Goal: Task Accomplishment & Management: Manage account settings

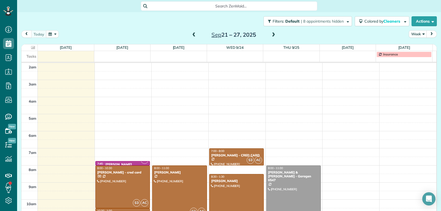
scroll to position [86, 0]
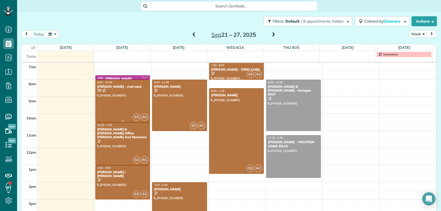
click at [130, 100] on div at bounding box center [123, 101] width 54 height 42
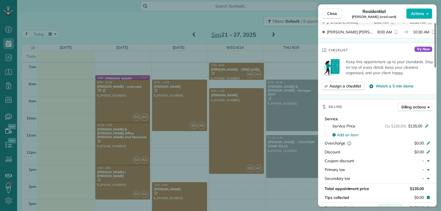
scroll to position [223, 0]
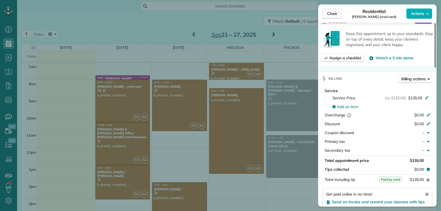
click at [328, 14] on span "Close" at bounding box center [332, 14] width 10 height 6
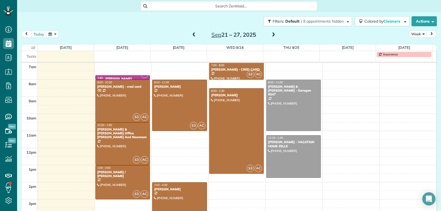
click at [179, 193] on div at bounding box center [179, 203] width 54 height 42
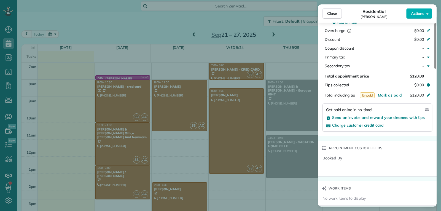
scroll to position [303, 0]
click at [351, 115] on span "Send an invoice and reward your cleaners with tips" at bounding box center [378, 117] width 93 height 5
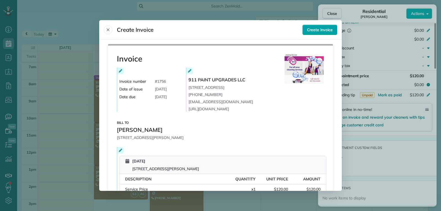
click at [307, 31] on span "Create invoice" at bounding box center [320, 30] width 26 height 6
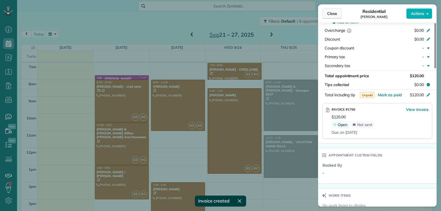
click at [331, 12] on span "Close" at bounding box center [332, 14] width 10 height 6
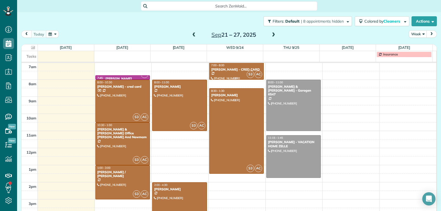
click at [225, 71] on div "Lauretta Justin - CRED CARD" at bounding box center [237, 70] width 52 height 4
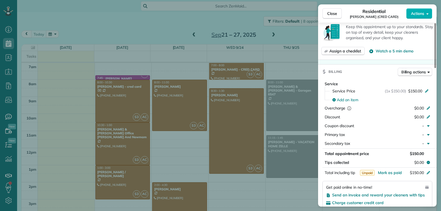
scroll to position [250, 0]
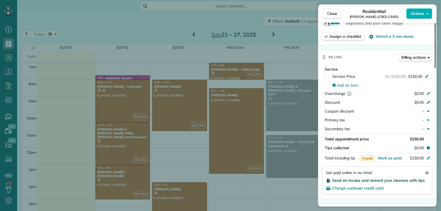
click at [361, 178] on span "Send an invoice and reward your cleaners with tips" at bounding box center [378, 180] width 93 height 5
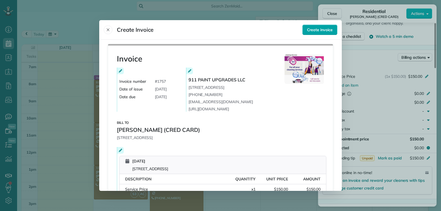
click at [321, 29] on span "Create invoice" at bounding box center [320, 30] width 26 height 6
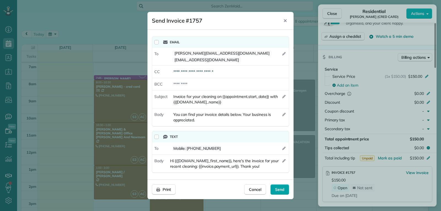
click at [283, 187] on span "Send" at bounding box center [279, 190] width 9 height 6
click at [286, 22] on icon "Close" at bounding box center [285, 20] width 3 height 3
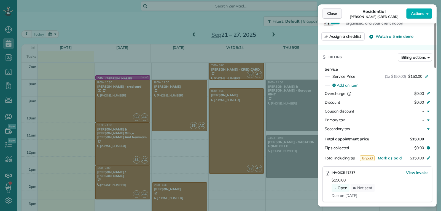
click at [331, 14] on span "Close" at bounding box center [332, 14] width 10 height 6
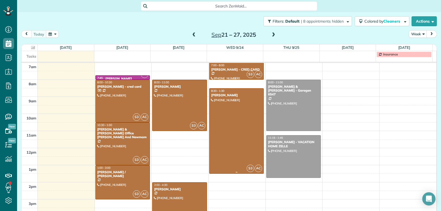
click at [230, 119] on div at bounding box center [236, 130] width 54 height 85
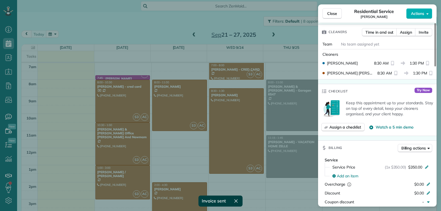
scroll to position [249, 0]
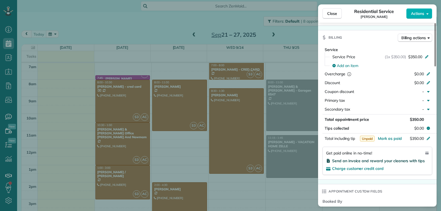
click at [339, 162] on span "Send an invoice and reward your cleaners with tips" at bounding box center [378, 160] width 93 height 5
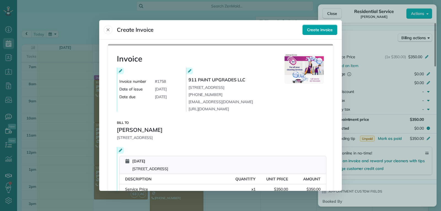
click at [312, 31] on span "Create invoice" at bounding box center [320, 30] width 26 height 6
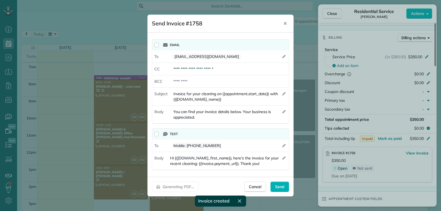
drag, startPoint x: 279, startPoint y: 184, endPoint x: 288, endPoint y: 180, distance: 10.4
click at [279, 185] on span "Send" at bounding box center [279, 187] width 9 height 6
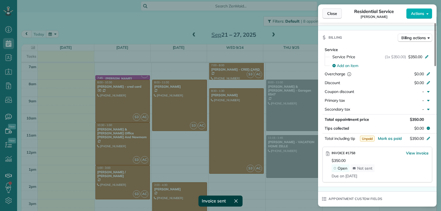
click at [328, 13] on span "Close" at bounding box center [332, 14] width 10 height 6
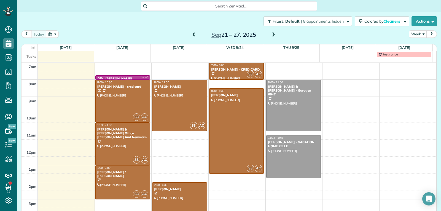
click at [232, 70] on div "[PERSON_NAME] - CRED CARD" at bounding box center [237, 70] width 52 height 4
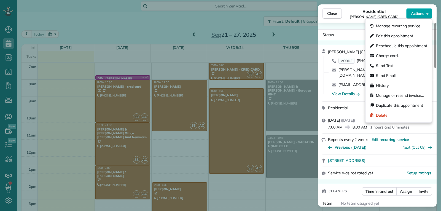
click at [416, 16] on span "Actions" at bounding box center [417, 14] width 13 height 6
click at [394, 57] on span "Charge card…" at bounding box center [388, 56] width 25 height 6
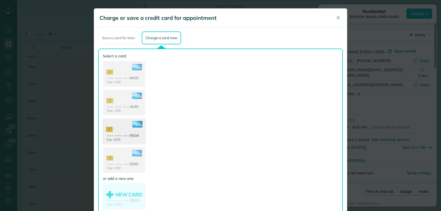
click at [119, 129] on use at bounding box center [124, 131] width 42 height 27
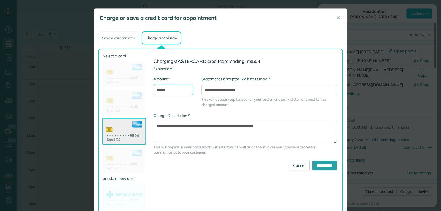
click at [158, 88] on input "******" at bounding box center [173, 90] width 40 height 12
type input "******"
click at [316, 163] on input "**********" at bounding box center [324, 165] width 25 height 10
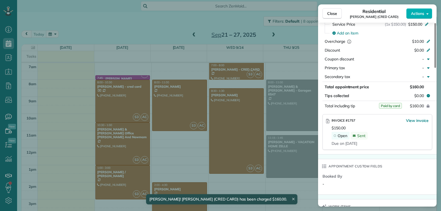
scroll to position [304, 0]
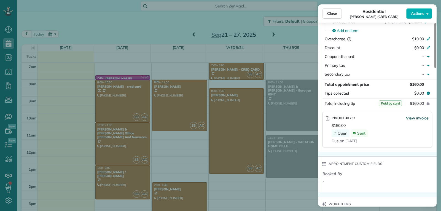
click at [420, 115] on span "View invoice" at bounding box center [417, 118] width 23 height 6
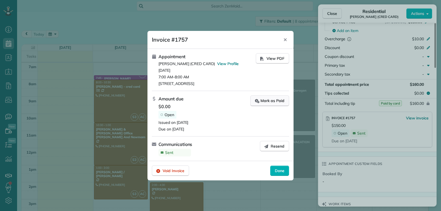
click at [270, 101] on div "Mark as Paid" at bounding box center [269, 101] width 29 height 6
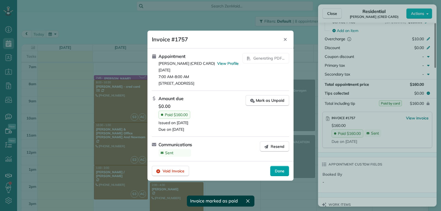
drag, startPoint x: 276, startPoint y: 174, endPoint x: 280, endPoint y: 160, distance: 14.5
click at [276, 173] on span "Done" at bounding box center [280, 171] width 10 height 6
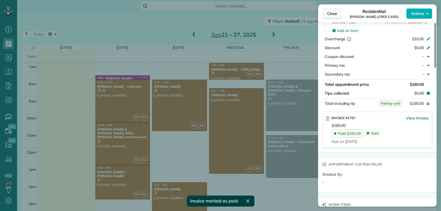
click at [328, 15] on span "Close" at bounding box center [332, 14] width 10 height 6
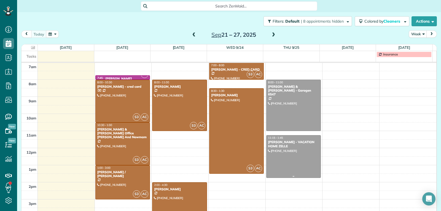
click at [277, 160] on div at bounding box center [293, 156] width 54 height 42
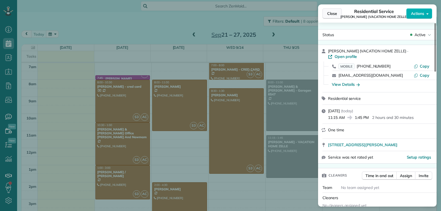
click at [330, 15] on span "Close" at bounding box center [332, 14] width 10 height 6
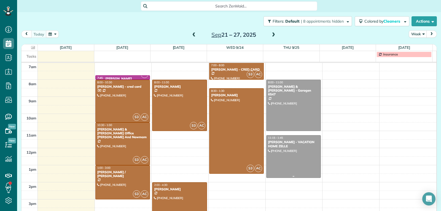
click at [286, 167] on div at bounding box center [293, 156] width 54 height 42
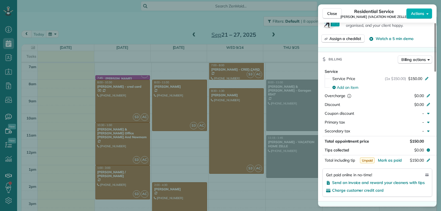
scroll to position [331, 0]
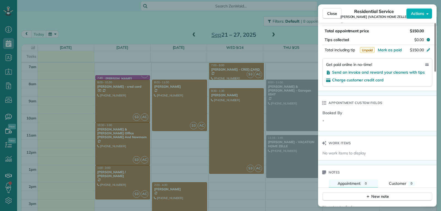
click at [338, 169] on span "Notes" at bounding box center [334, 172] width 12 height 6
click at [369, 194] on icon "button" at bounding box center [368, 196] width 4 height 4
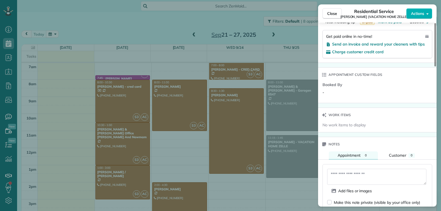
scroll to position [387, 0]
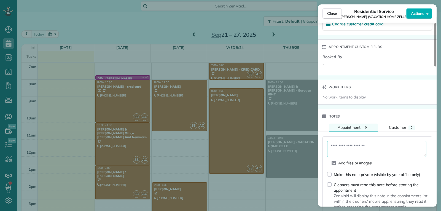
click at [341, 144] on textarea at bounding box center [376, 149] width 99 height 16
type textarea "**********"
click at [378, 94] on div "No work items to display" at bounding box center [377, 97] width 111 height 6
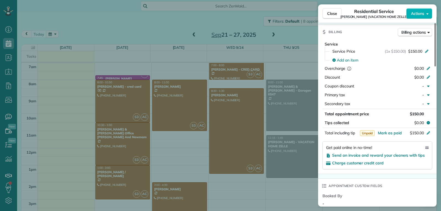
scroll to position [220, 0]
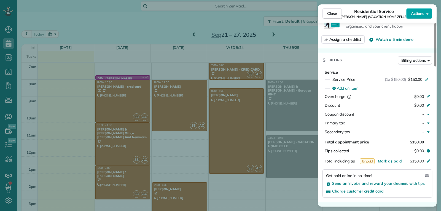
click at [419, 16] on span "Actions" at bounding box center [417, 14] width 13 height 6
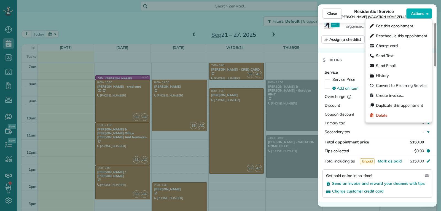
click at [384, 139] on div "Total appointment price" at bounding box center [364, 142] width 79 height 6
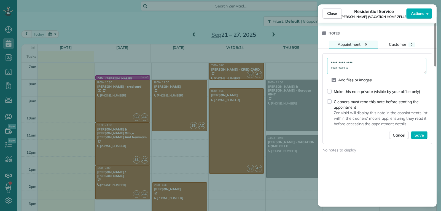
scroll to position [470, 0]
click at [421, 132] on span "Save" at bounding box center [418, 135] width 9 height 6
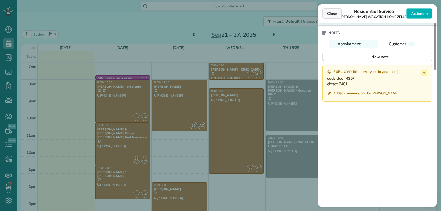
click at [330, 13] on span "Close" at bounding box center [332, 14] width 10 height 6
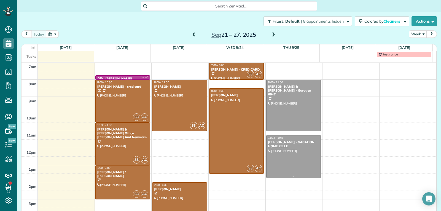
click at [297, 141] on div "Dana Hart - VACATION HOME ZELLE" at bounding box center [294, 144] width 52 height 8
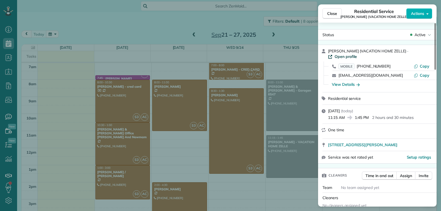
click at [357, 54] on span "Open profile" at bounding box center [346, 57] width 22 height 6
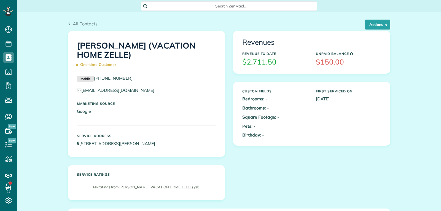
scroll to position [2, 2]
click at [371, 23] on button "Actions" at bounding box center [377, 25] width 25 height 10
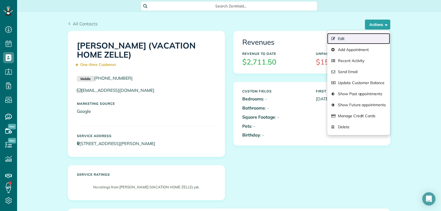
click at [342, 40] on link "Edit" at bounding box center [358, 38] width 63 height 11
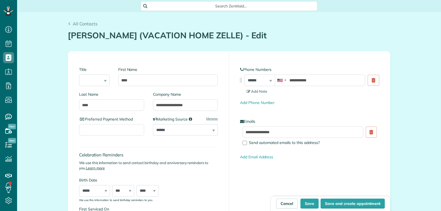
scroll to position [2, 2]
type input "**********"
click at [147, 81] on input "****" at bounding box center [167, 80] width 99 height 12
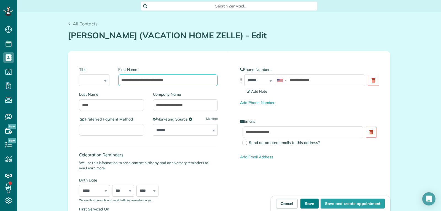
type input "**********"
click at [304, 203] on button "Save" at bounding box center [309, 203] width 18 height 10
type input "**********"
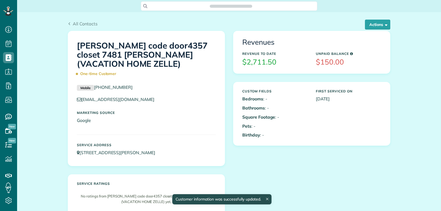
scroll to position [2, 2]
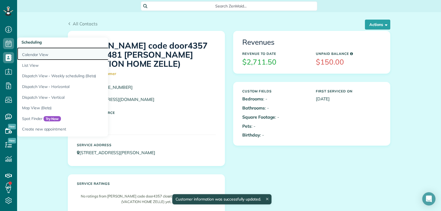
click at [29, 54] on link "Calendar View" at bounding box center [86, 53] width 138 height 13
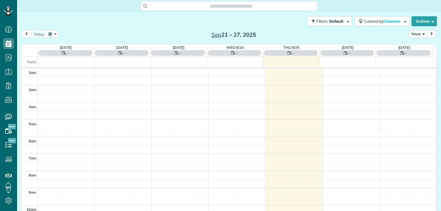
scroll to position [86, 0]
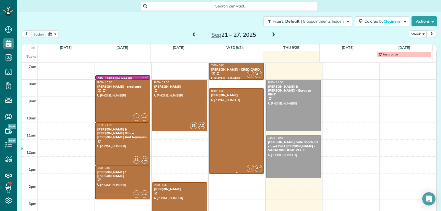
click at [225, 139] on div at bounding box center [236, 130] width 54 height 85
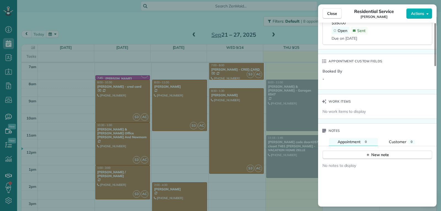
scroll to position [332, 0]
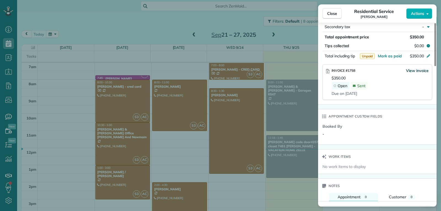
click at [419, 69] on span "View invoice" at bounding box center [417, 71] width 23 height 6
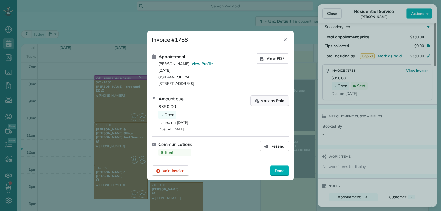
click at [270, 101] on div "Mark as Paid" at bounding box center [269, 101] width 29 height 6
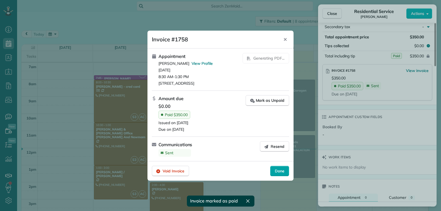
click at [280, 174] on div "Done" at bounding box center [279, 171] width 19 height 10
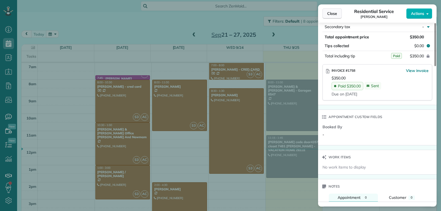
click at [323, 13] on button "Close" at bounding box center [331, 13] width 19 height 10
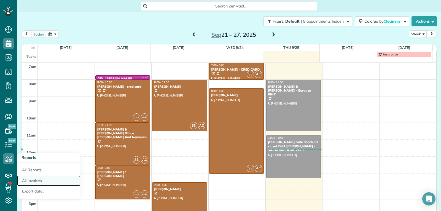
click at [35, 180] on link "All Invoices" at bounding box center [48, 180] width 63 height 11
click at [37, 180] on link "All Invoices" at bounding box center [48, 180] width 63 height 11
click at [36, 181] on link "All Invoices" at bounding box center [48, 180] width 63 height 11
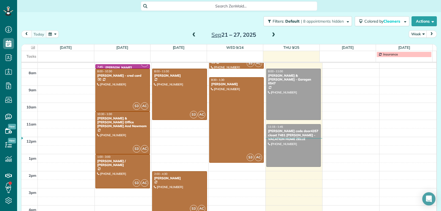
scroll to position [108, 0]
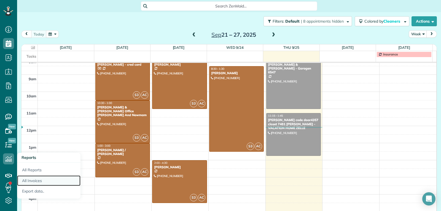
click at [38, 181] on link "All Invoices" at bounding box center [48, 180] width 63 height 11
click at [27, 181] on link "All Invoices" at bounding box center [48, 180] width 63 height 11
click at [27, 178] on link "All Invoices" at bounding box center [48, 180] width 63 height 11
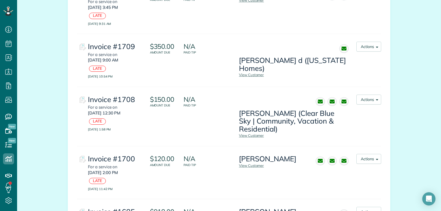
scroll to position [750, 0]
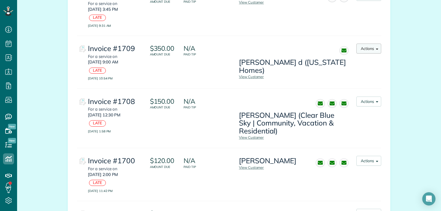
click at [374, 46] on span "button" at bounding box center [376, 48] width 4 height 4
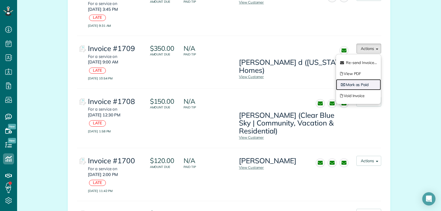
click at [357, 79] on link "Mark as Paid" at bounding box center [358, 84] width 45 height 11
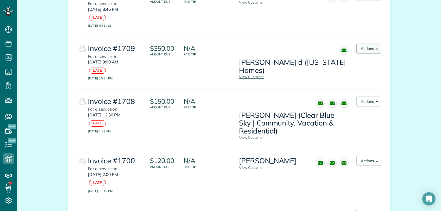
click at [370, 44] on button "Actions" at bounding box center [368, 49] width 25 height 10
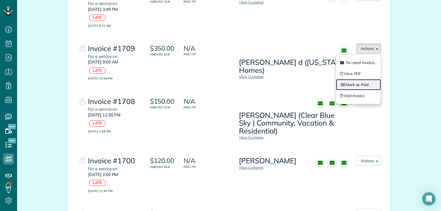
click at [359, 79] on link "Mark as Paid" at bounding box center [358, 84] width 45 height 11
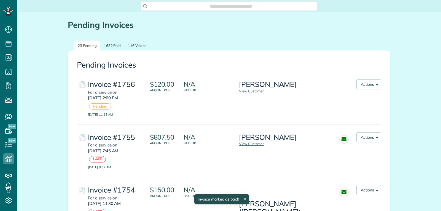
scroll to position [2, 2]
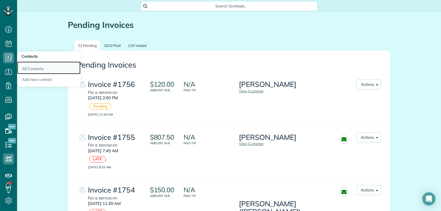
click at [32, 67] on link "All Contacts" at bounding box center [48, 67] width 63 height 13
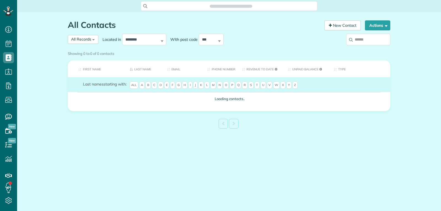
scroll to position [2, 2]
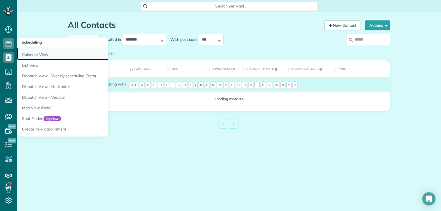
click at [28, 54] on link "Calendar View" at bounding box center [86, 53] width 138 height 13
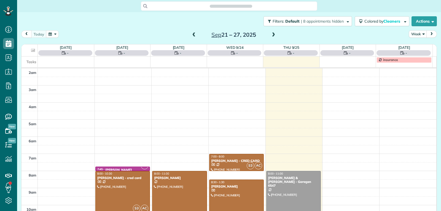
scroll to position [86, 0]
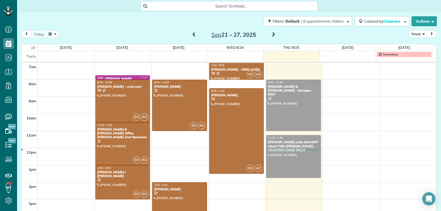
click at [191, 36] on span at bounding box center [194, 35] width 6 height 5
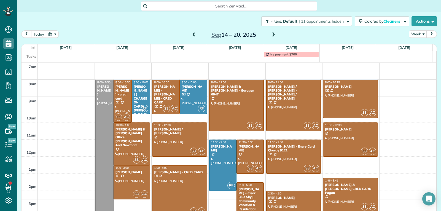
click at [191, 36] on span at bounding box center [194, 35] width 6 height 5
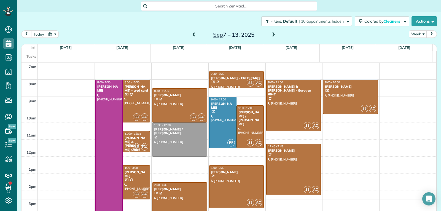
click at [191, 36] on span at bounding box center [194, 35] width 6 height 5
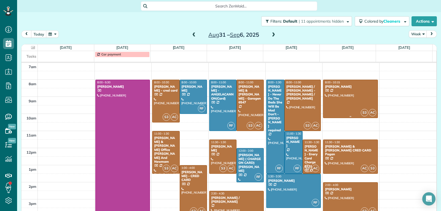
click at [332, 106] on div at bounding box center [350, 99] width 54 height 38
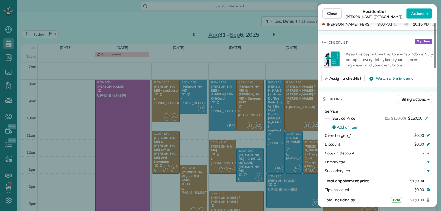
scroll to position [276, 0]
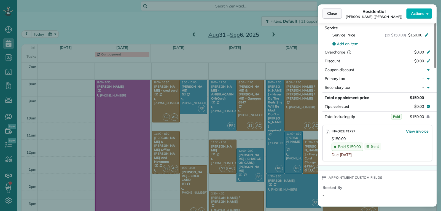
click at [333, 15] on span "Close" at bounding box center [332, 14] width 10 height 6
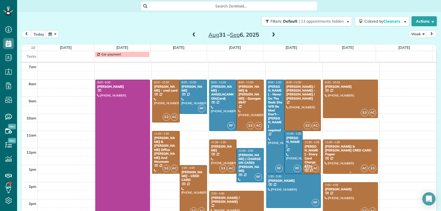
click at [338, 160] on div at bounding box center [350, 157] width 54 height 34
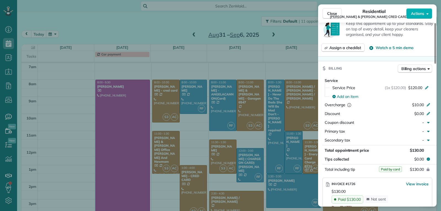
scroll to position [280, 0]
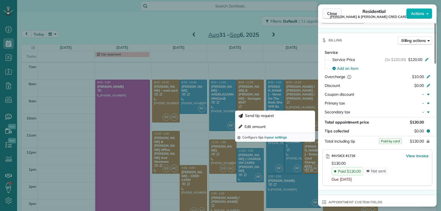
click at [330, 12] on span "Close" at bounding box center [332, 14] width 10 height 6
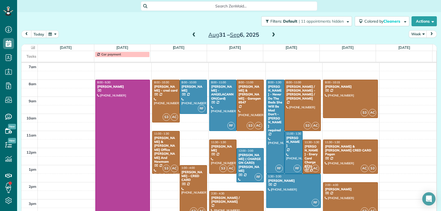
click at [343, 191] on div "[PERSON_NAME]" at bounding box center [351, 189] width 52 height 4
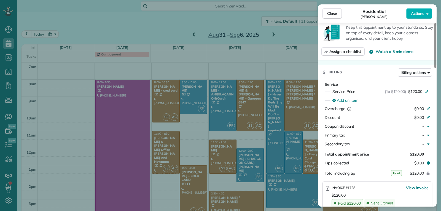
scroll to position [304, 0]
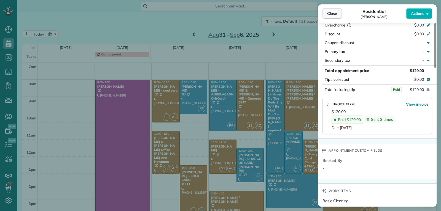
click at [328, 13] on span "Close" at bounding box center [332, 14] width 10 height 6
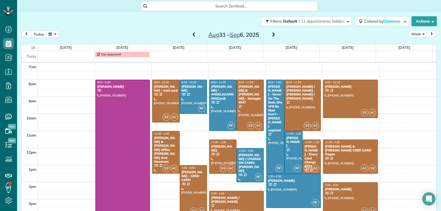
click at [271, 34] on span at bounding box center [273, 35] width 6 height 5
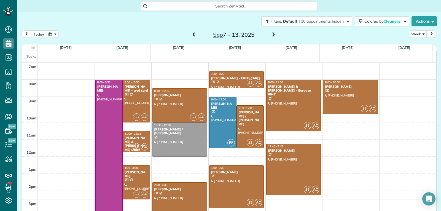
click at [130, 95] on div at bounding box center [136, 101] width 27 height 42
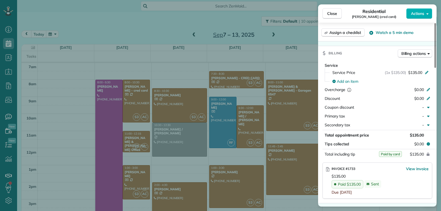
scroll to position [276, 0]
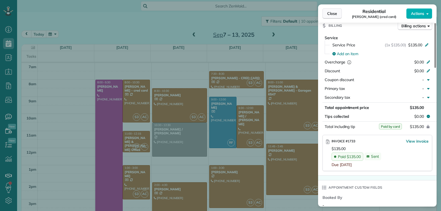
click at [331, 12] on span "Close" at bounding box center [332, 14] width 10 height 6
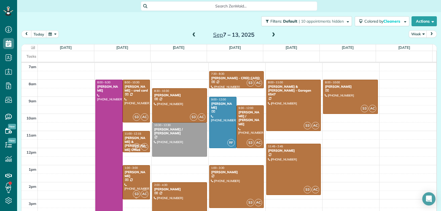
click at [129, 183] on div at bounding box center [136, 182] width 27 height 34
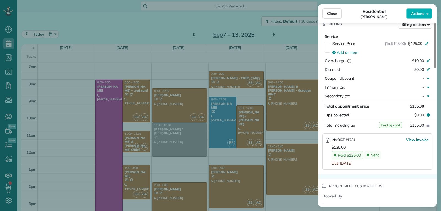
scroll to position [276, 0]
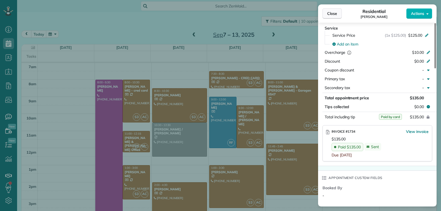
click at [332, 16] on span "Close" at bounding box center [332, 14] width 10 height 6
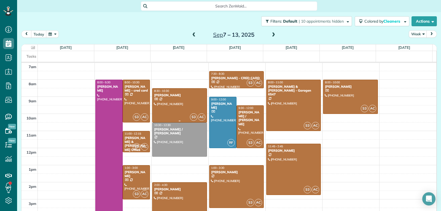
click at [178, 105] on div at bounding box center [179, 105] width 54 height 34
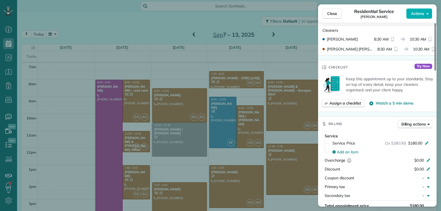
scroll to position [223, 0]
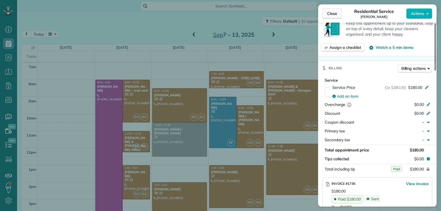
click at [328, 16] on button "Close" at bounding box center [331, 13] width 19 height 10
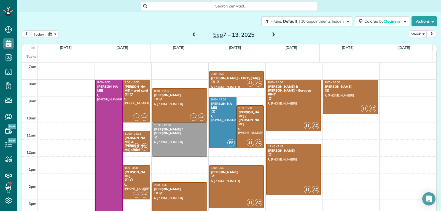
click at [180, 198] on div at bounding box center [179, 203] width 54 height 42
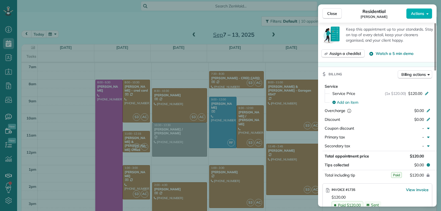
scroll to position [251, 0]
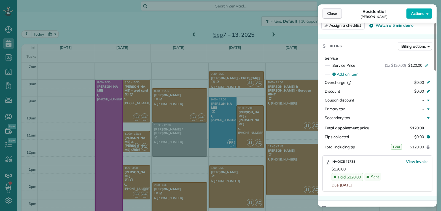
click at [327, 14] on span "Close" at bounding box center [332, 14] width 10 height 6
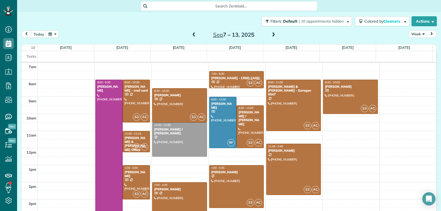
click at [239, 84] on div at bounding box center [236, 79] width 54 height 17
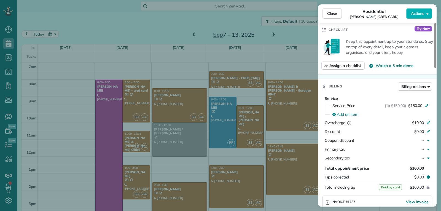
scroll to position [276, 0]
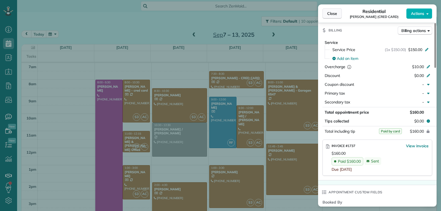
click at [329, 14] on span "Close" at bounding box center [332, 14] width 10 height 6
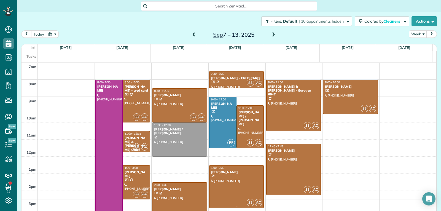
drag, startPoint x: 220, startPoint y: 178, endPoint x: 233, endPoint y: 176, distance: 13.1
click at [220, 178] on div at bounding box center [236, 186] width 54 height 42
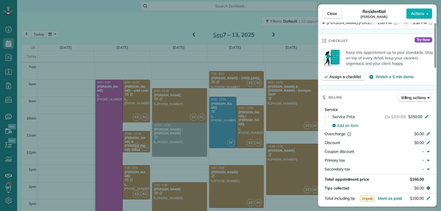
scroll to position [251, 0]
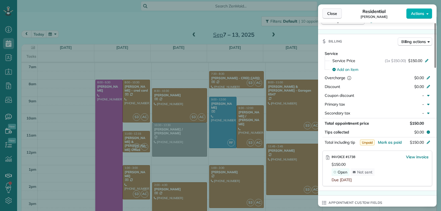
click at [331, 14] on span "Close" at bounding box center [332, 14] width 10 height 6
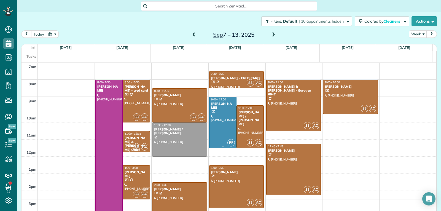
click at [223, 127] on div at bounding box center [222, 122] width 27 height 51
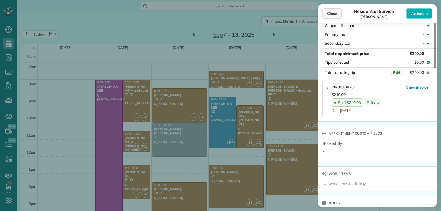
scroll to position [303, 0]
click at [335, 13] on span "Close" at bounding box center [332, 14] width 10 height 6
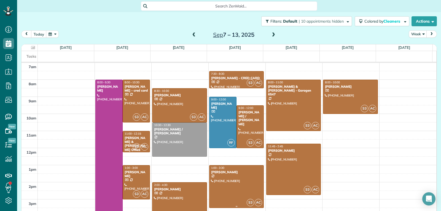
click at [231, 193] on div at bounding box center [236, 186] width 54 height 42
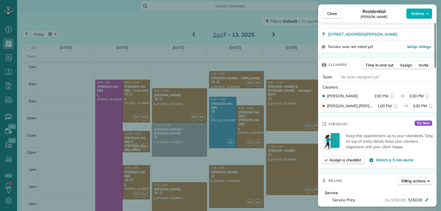
scroll to position [223, 0]
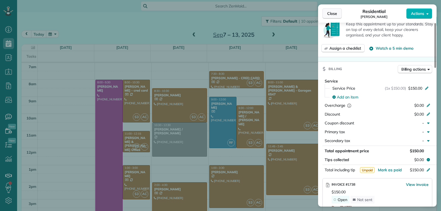
click at [330, 13] on span "Close" at bounding box center [332, 14] width 10 height 6
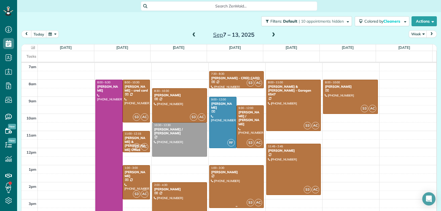
click at [228, 181] on div at bounding box center [236, 186] width 54 height 42
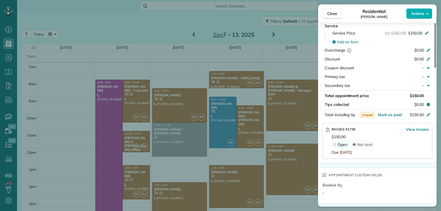
scroll to position [306, 0]
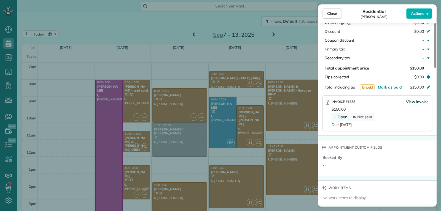
click at [412, 102] on span "View invoice" at bounding box center [417, 102] width 23 height 6
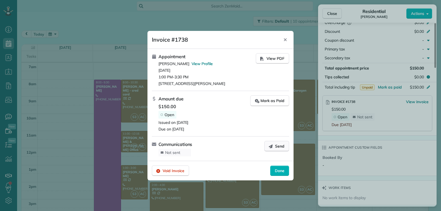
click at [276, 148] on span "Send" at bounding box center [279, 146] width 9 height 6
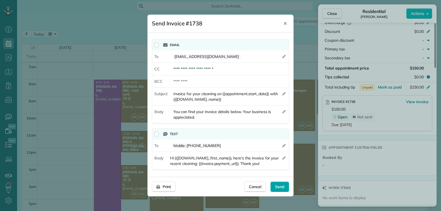
click at [279, 187] on span "Send" at bounding box center [279, 187] width 9 height 6
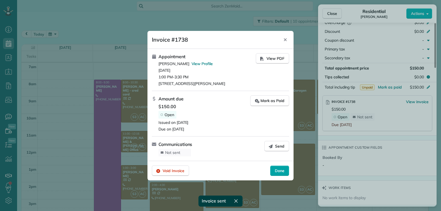
click at [272, 171] on div "Done" at bounding box center [279, 170] width 19 height 10
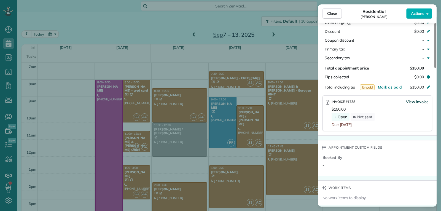
click at [414, 102] on span "View invoice" at bounding box center [417, 102] width 23 height 6
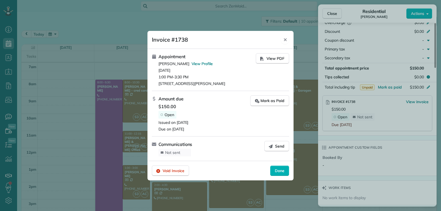
click at [286, 40] on icon "Close" at bounding box center [285, 39] width 3 height 3
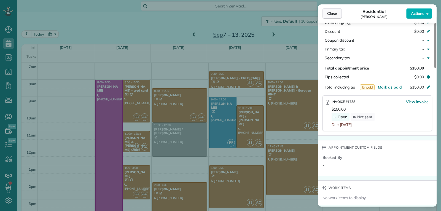
click at [330, 14] on span "Close" at bounding box center [332, 14] width 10 height 6
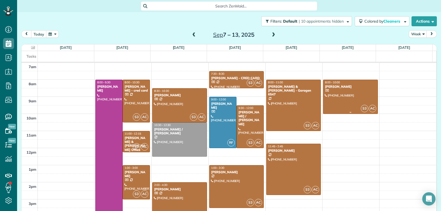
click at [340, 99] on div at bounding box center [350, 97] width 54 height 34
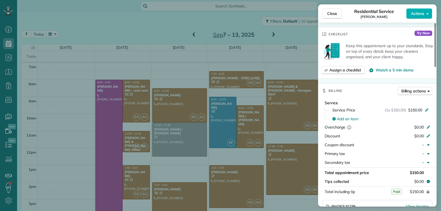
scroll to position [223, 0]
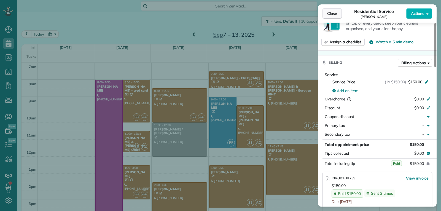
click at [332, 12] on span "Close" at bounding box center [332, 14] width 10 height 6
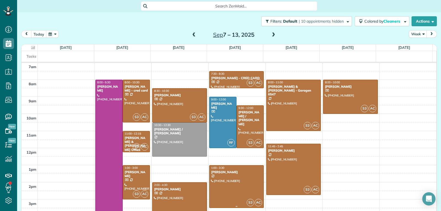
click at [223, 181] on div at bounding box center [236, 186] width 54 height 42
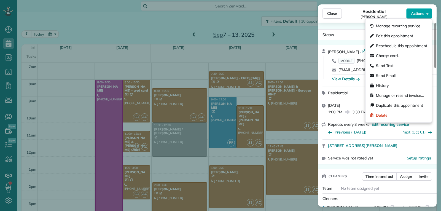
click at [412, 13] on span "Actions" at bounding box center [417, 14] width 13 height 6
click at [390, 56] on span "Charge card…" at bounding box center [388, 56] width 25 height 6
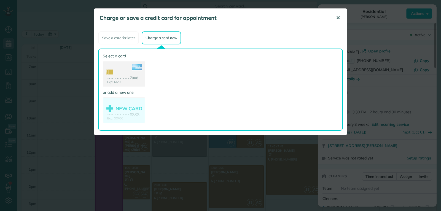
click at [336, 17] on span "✕" at bounding box center [338, 18] width 4 height 6
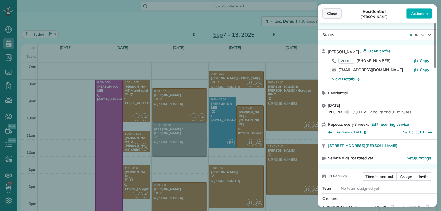
click at [330, 16] on span "Close" at bounding box center [332, 14] width 10 height 6
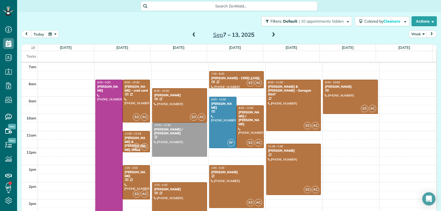
click at [191, 36] on span at bounding box center [194, 35] width 6 height 5
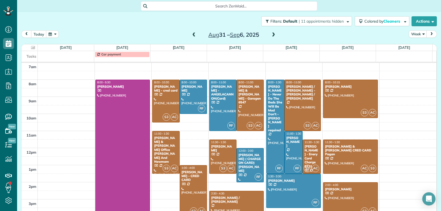
click at [191, 33] on span at bounding box center [194, 35] width 6 height 5
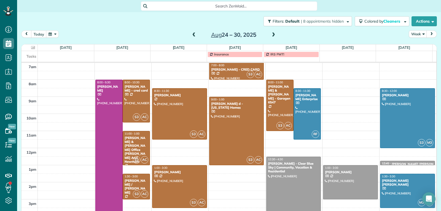
click at [191, 34] on span at bounding box center [194, 35] width 6 height 5
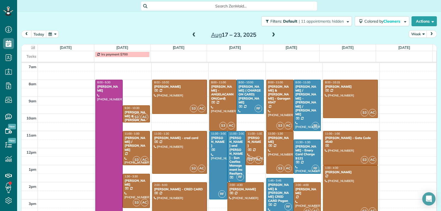
click at [246, 188] on div "[PERSON_NAME]" at bounding box center [245, 189] width 33 height 4
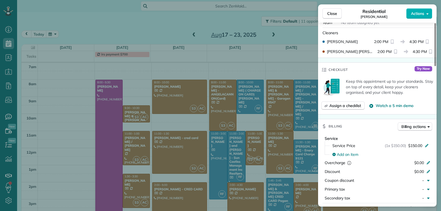
scroll to position [222, 0]
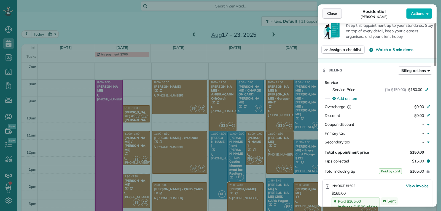
click at [331, 14] on span "Close" at bounding box center [332, 14] width 10 height 6
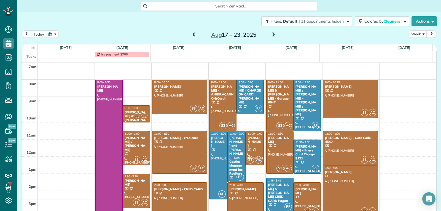
click at [273, 35] on span at bounding box center [273, 35] width 6 height 5
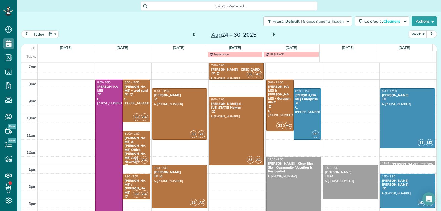
click at [272, 35] on span at bounding box center [273, 35] width 6 height 5
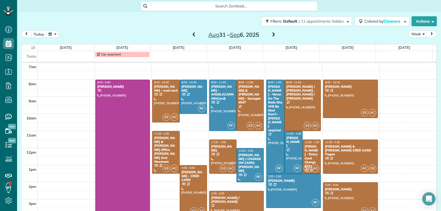
click at [272, 35] on span at bounding box center [273, 35] width 6 height 5
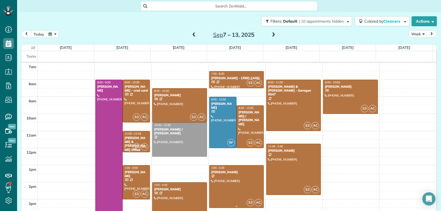
click at [234, 192] on div at bounding box center [236, 186] width 54 height 42
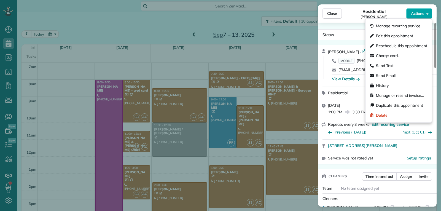
click at [413, 10] on button "Actions" at bounding box center [419, 13] width 26 height 10
click at [394, 57] on span "Charge card…" at bounding box center [388, 56] width 25 height 6
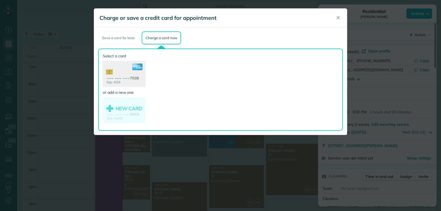
click at [119, 74] on use at bounding box center [124, 74] width 42 height 27
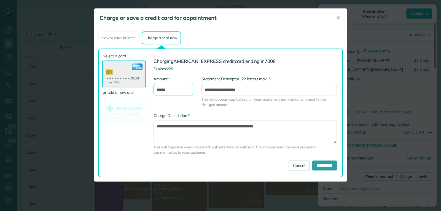
drag, startPoint x: 160, startPoint y: 88, endPoint x: 158, endPoint y: 91, distance: 3.1
click at [158, 91] on input "******" at bounding box center [173, 90] width 40 height 12
type input "******"
click at [314, 163] on input "**********" at bounding box center [324, 165] width 25 height 10
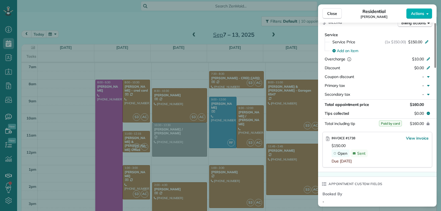
scroll to position [278, 0]
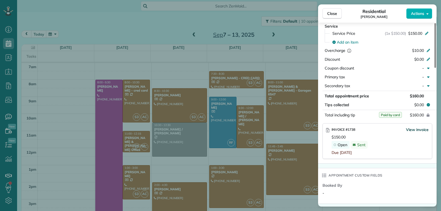
click at [411, 128] on span "View invoice" at bounding box center [417, 130] width 23 height 6
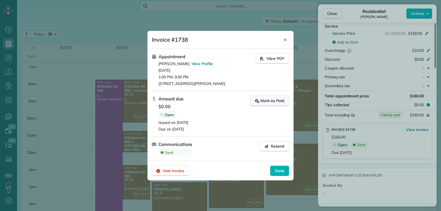
click at [265, 101] on div "Mark as Paid" at bounding box center [269, 101] width 29 height 6
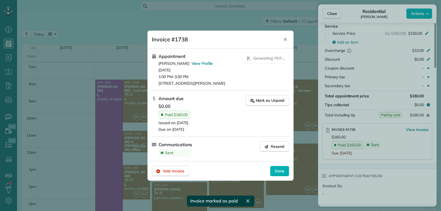
click at [328, 13] on div at bounding box center [220, 105] width 441 height 211
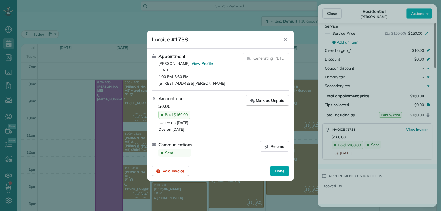
click at [276, 170] on span "Done" at bounding box center [280, 171] width 10 height 6
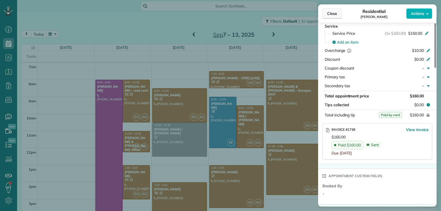
click at [325, 13] on button "Close" at bounding box center [331, 13] width 19 height 10
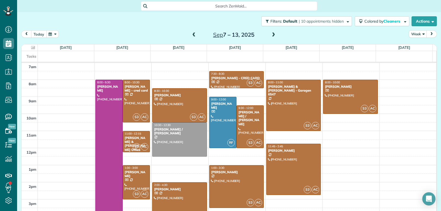
click at [34, 34] on button "today" at bounding box center [38, 33] width 15 height 7
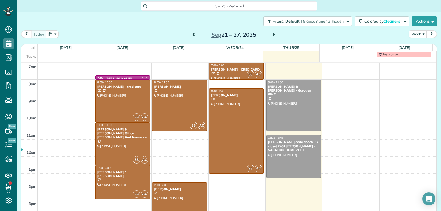
click at [270, 33] on span at bounding box center [273, 35] width 6 height 5
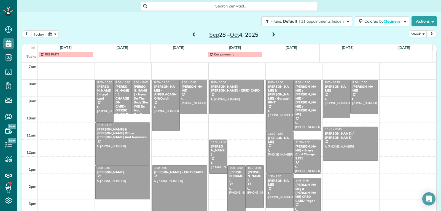
click at [191, 36] on span at bounding box center [194, 35] width 6 height 5
